Goal: Task Accomplishment & Management: Use online tool/utility

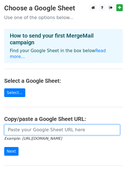
click at [35, 125] on input "url" at bounding box center [62, 130] width 116 height 11
paste input "https://docs.google.com/spreadsheets/d/1pPIpPN3AFtWrm8uLvJv7QGmpnJihEsgzG6izZpf…"
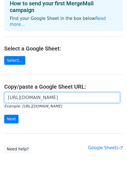
scroll to position [55, 0]
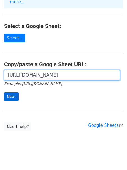
type input "https://docs.google.com/spreadsheets/d/1pPIpPN3AFtWrm8uLvJv7QGmpnJihEsgzG6izZpf…"
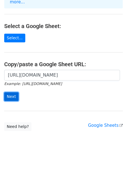
click at [13, 92] on input "Next" at bounding box center [11, 96] width 14 height 9
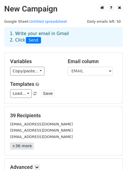
click at [25, 148] on link "+36 more" at bounding box center [22, 146] width 24 height 7
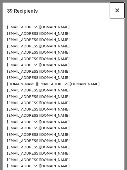
click at [117, 10] on span "×" at bounding box center [117, 10] width 6 height 8
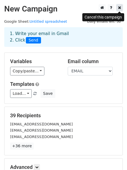
click at [119, 10] on link at bounding box center [119, 7] width 6 height 7
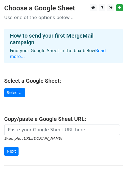
click at [87, 78] on h4 "Select a Google Sheet:" at bounding box center [63, 81] width 119 height 7
click at [12, 89] on link "Select..." at bounding box center [14, 93] width 21 height 9
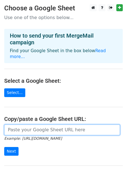
click at [29, 125] on input "url" at bounding box center [62, 130] width 116 height 11
paste input "https://docs.google.com/spreadsheets/d/1pPIpPN3AFtWrm8uLvJv7QGmpnJihEsgzG6izZpf…"
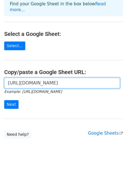
scroll to position [55, 0]
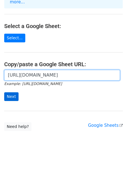
type input "https://docs.google.com/spreadsheets/d/1pPIpPN3AFtWrm8uLvJv7QGmpnJihEsgzG6izZpf…"
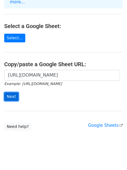
click at [9, 92] on input "Next" at bounding box center [11, 96] width 14 height 9
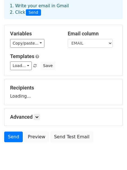
scroll to position [26, 0]
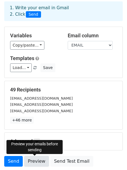
click at [32, 164] on link "Preview" at bounding box center [36, 161] width 25 height 11
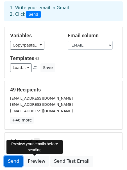
click at [16, 162] on link "Send" at bounding box center [13, 161] width 19 height 11
